Goal: Navigation & Orientation: Find specific page/section

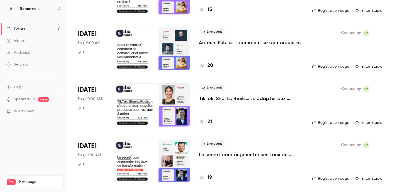
scroll to position [186, 0]
click at [24, 52] on div "Audience" at bounding box center [18, 52] width 24 height 5
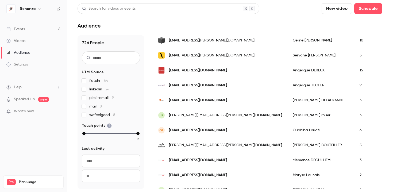
scroll to position [196, 0]
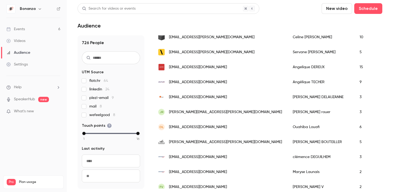
click at [226, 153] on div "[EMAIL_ADDRESS][DOMAIN_NAME]" at bounding box center [220, 157] width 135 height 15
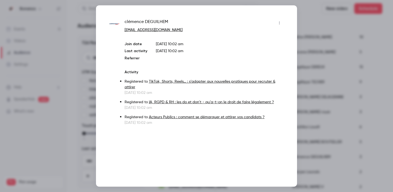
click at [321, 36] on div at bounding box center [196, 96] width 393 height 192
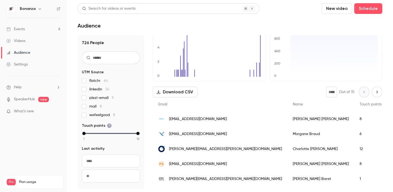
scroll to position [2, 0]
